Goal: Task Accomplishment & Management: Find specific page/section

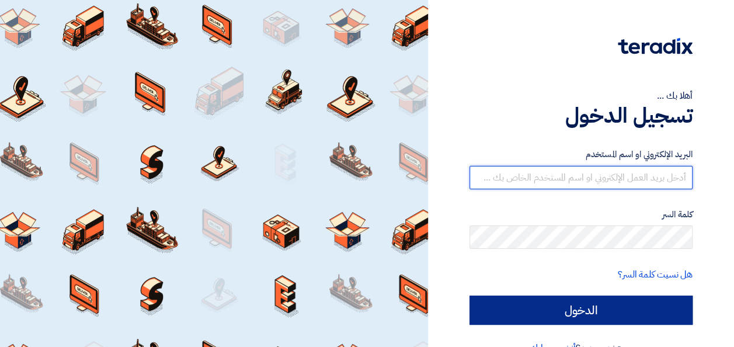
type input "[PERSON_NAME][EMAIL_ADDRESS][PERSON_NAME][DOMAIN_NAME]"
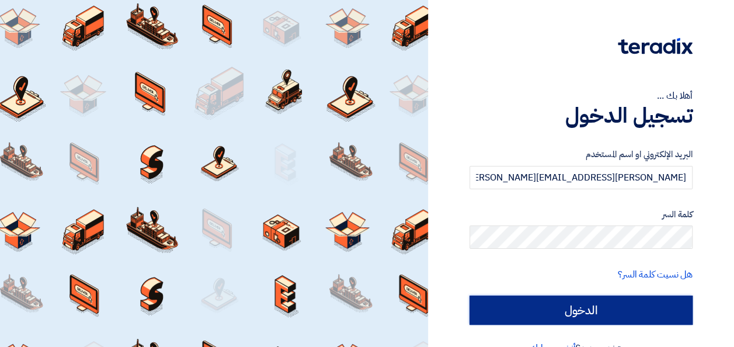
click at [562, 312] on input "الدخول" at bounding box center [581, 310] width 223 height 29
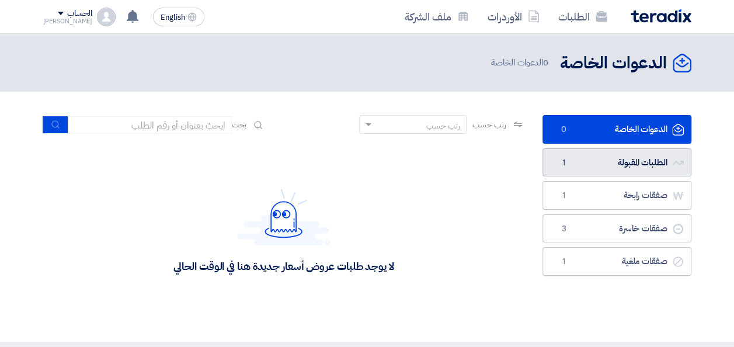
click at [592, 173] on link "الطلبات المقبولة الطلبات المقبولة 1" at bounding box center [617, 162] width 149 height 29
